Goal: Information Seeking & Learning: Learn about a topic

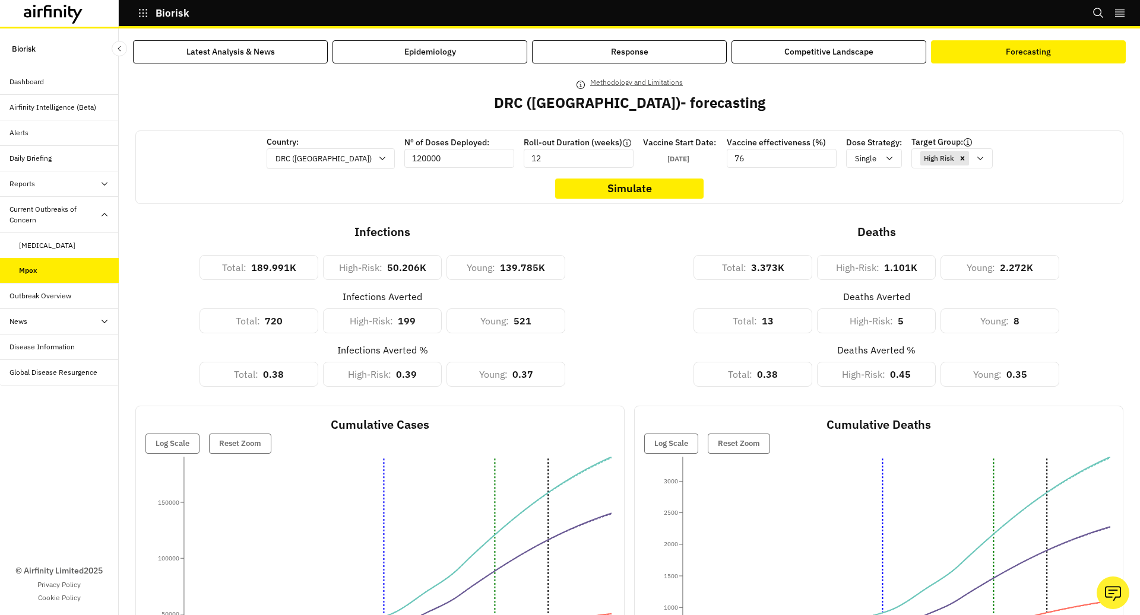
click at [21, 81] on div "Dashboard" at bounding box center [26, 82] width 34 height 11
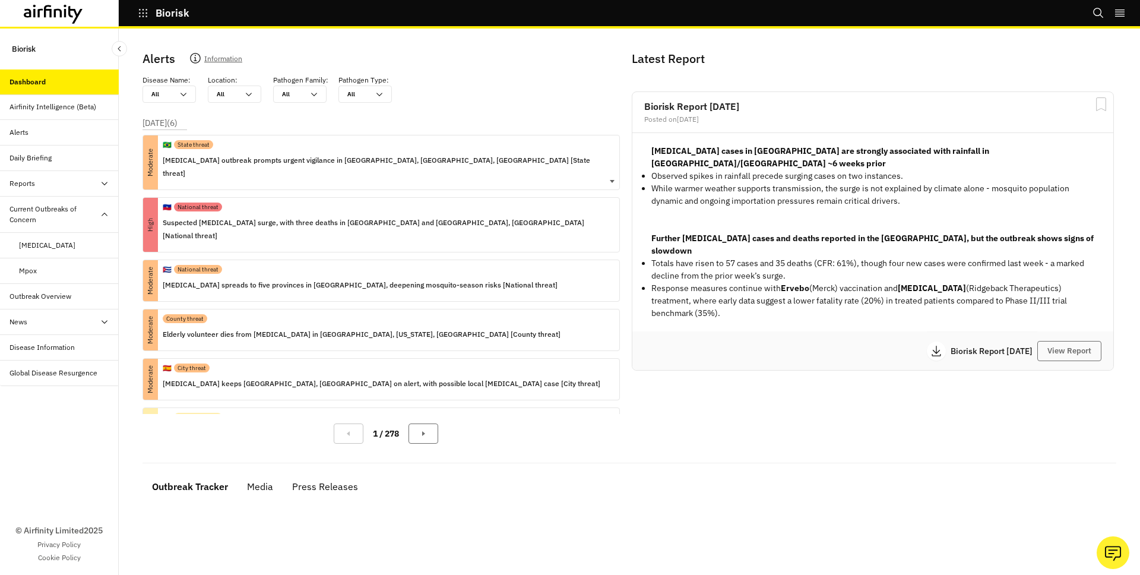
click at [233, 150] on div "🇧🇷 State threat" at bounding box center [386, 144] width 447 height 18
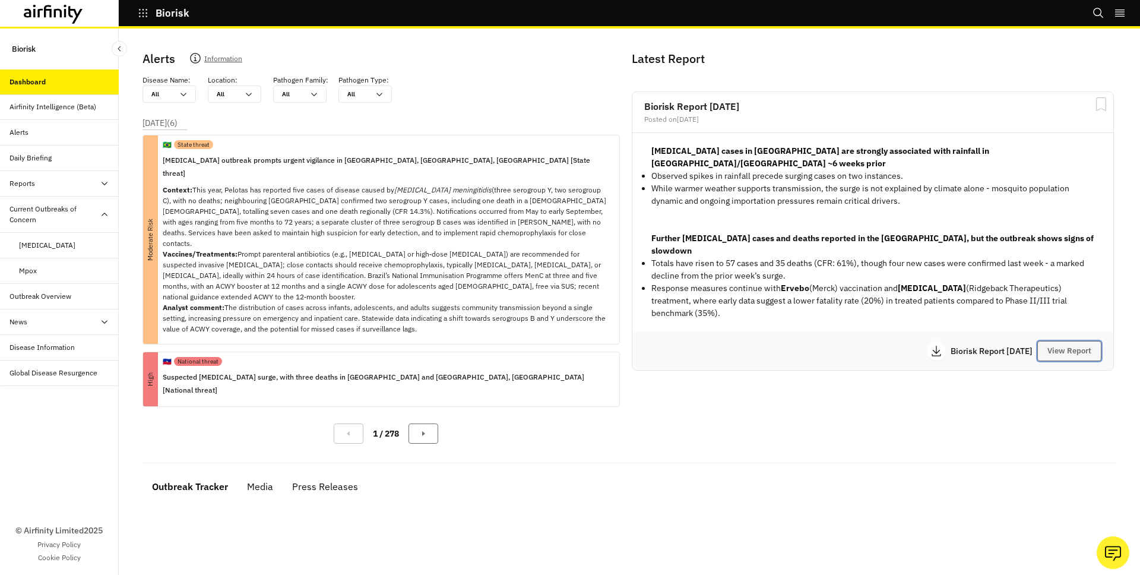
click at [1077, 341] on button "View Report" at bounding box center [1069, 351] width 64 height 20
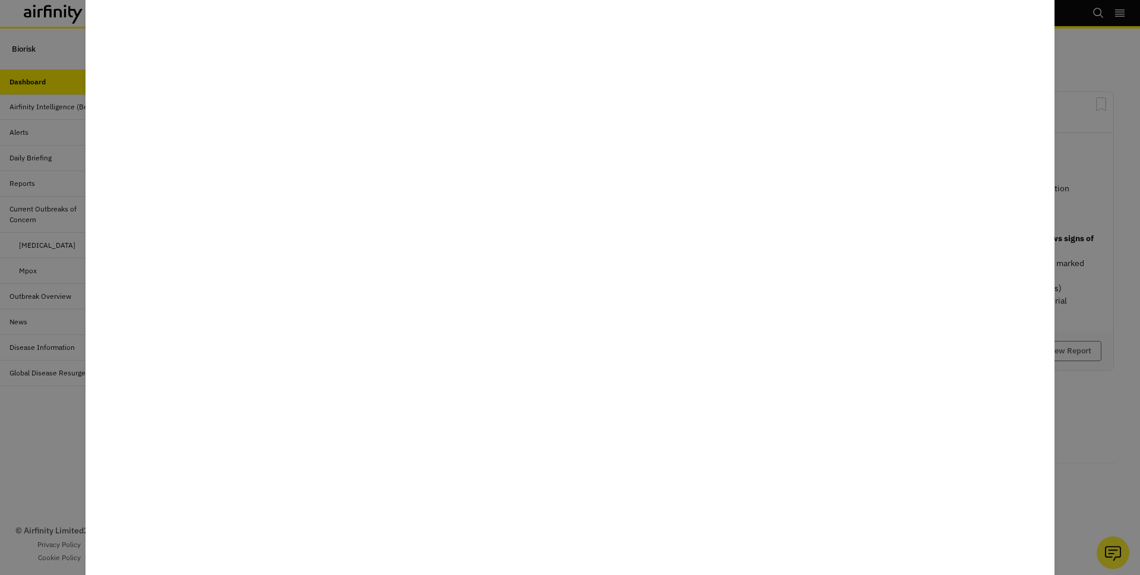
click at [1077, 127] on div at bounding box center [570, 287] width 1140 height 575
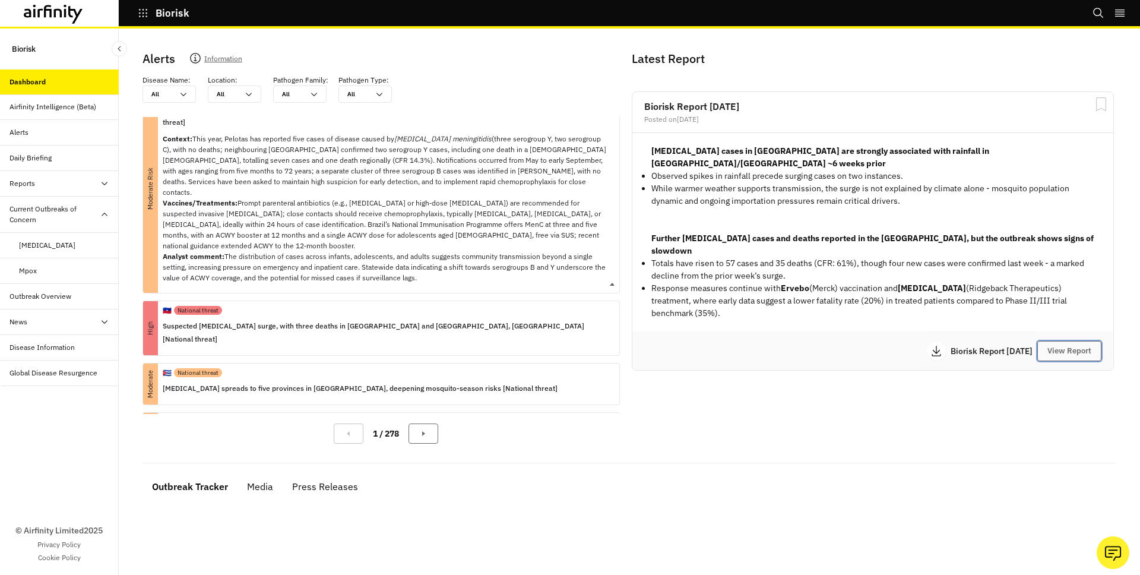
scroll to position [78, 0]
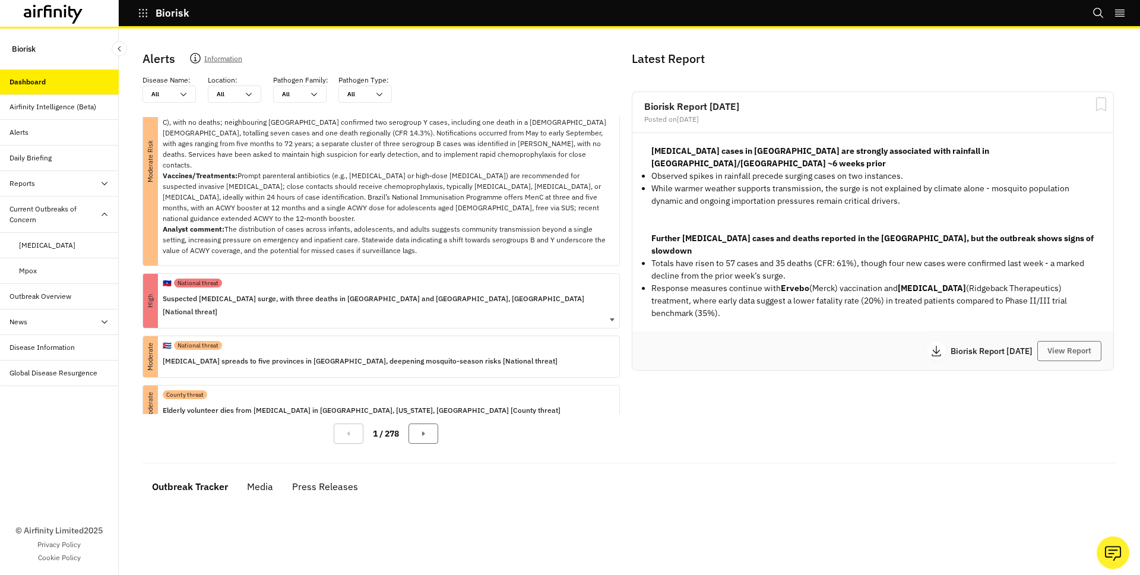
click at [395, 274] on div "🇭🇹 National threat" at bounding box center [386, 283] width 447 height 18
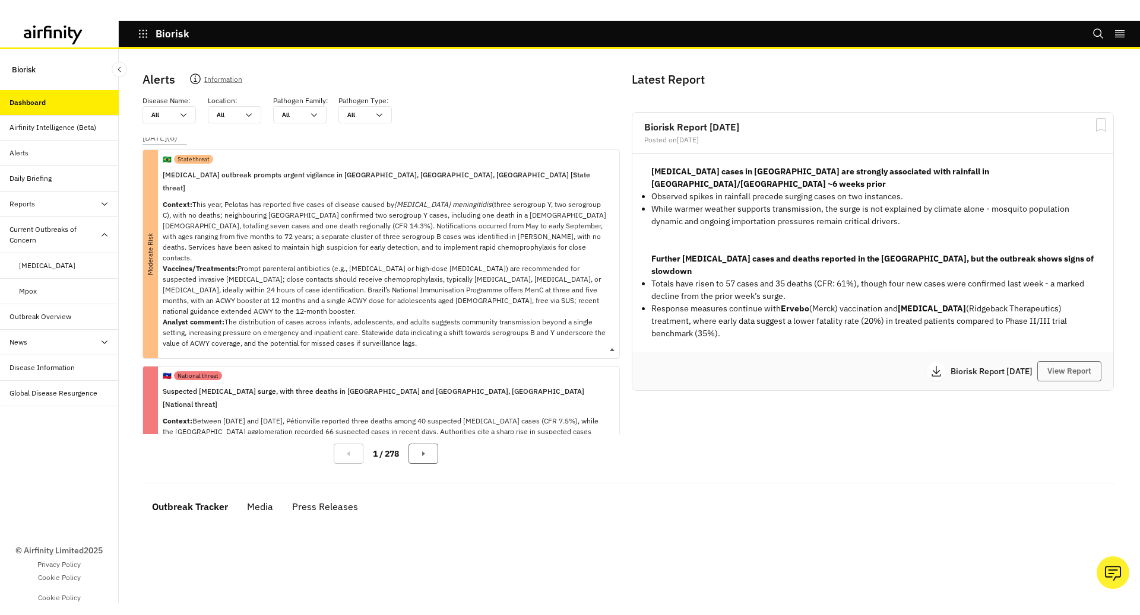
scroll to position [4, 0]
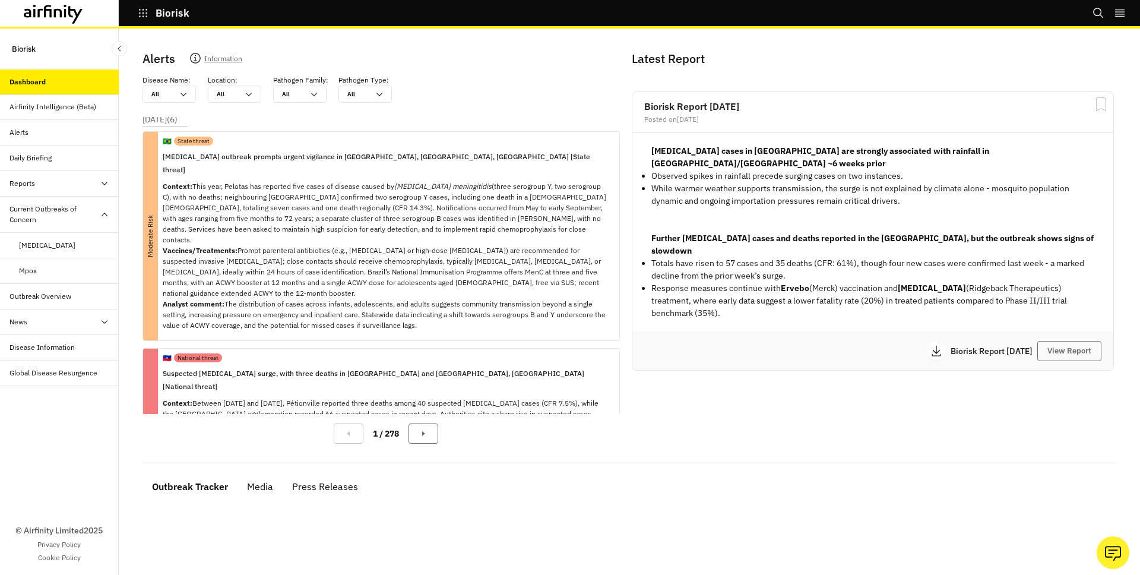
click at [50, 269] on div "Mpox" at bounding box center [69, 270] width 100 height 11
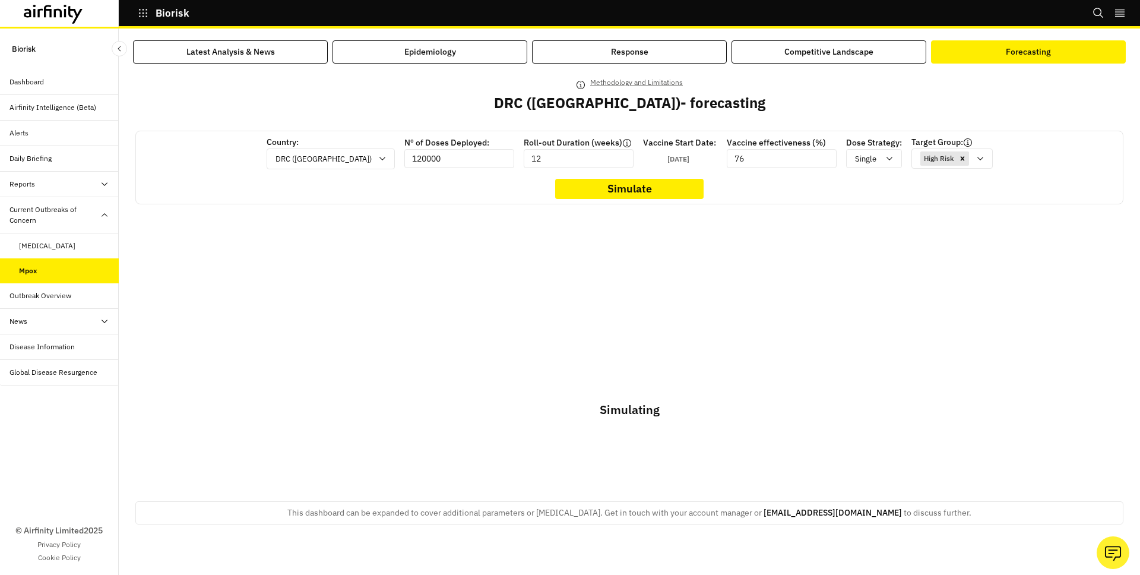
click at [1042, 56] on div "Forecasting" at bounding box center [1027, 52] width 45 height 12
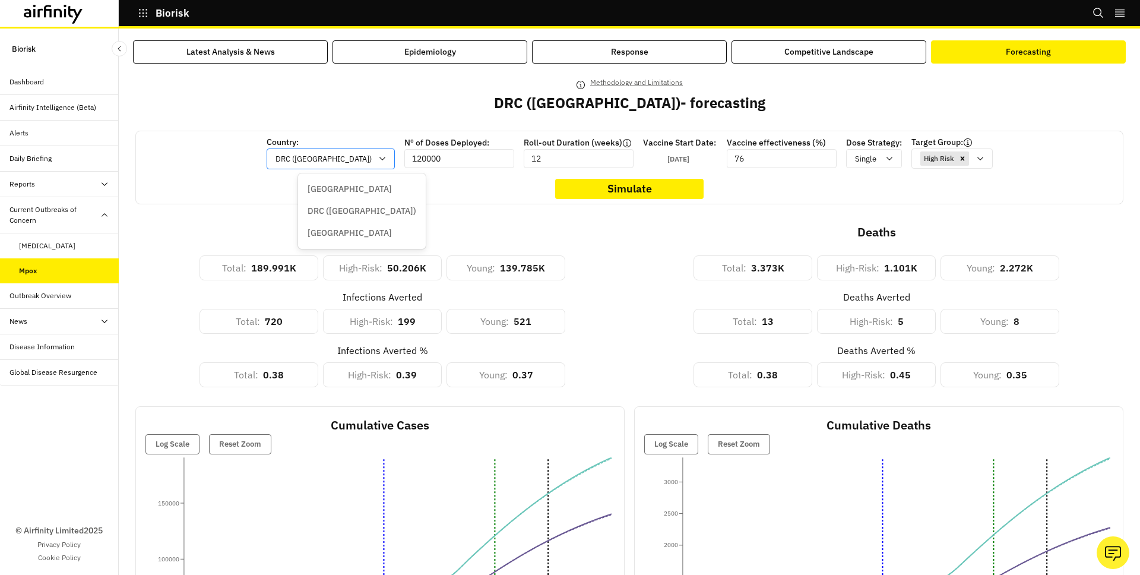
click at [354, 162] on div "DRC ([GEOGRAPHIC_DATA])" at bounding box center [322, 159] width 110 height 20
click at [344, 114] on div "Methodology and Limitations DRC ([GEOGRAPHIC_DATA]) - forecasting" at bounding box center [629, 102] width 988 height 55
click at [850, 158] on div "Single" at bounding box center [865, 158] width 38 height 15
click at [975, 157] on icon at bounding box center [979, 158] width 9 height 9
click at [1019, 126] on div "Methodology and Limitations DRC ([GEOGRAPHIC_DATA]) - forecasting" at bounding box center [629, 102] width 988 height 55
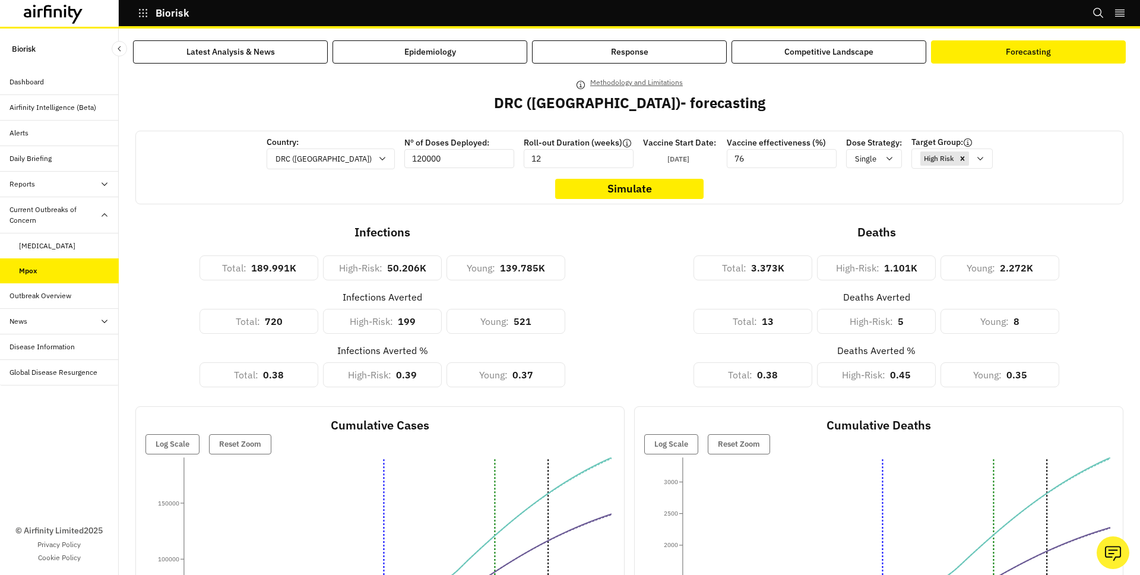
click at [419, 158] on input "120000" at bounding box center [459, 158] width 110 height 19
click at [731, 163] on input "76" at bounding box center [781, 158] width 110 height 19
